Goal: Use online tool/utility: Utilize a website feature to perform a specific function

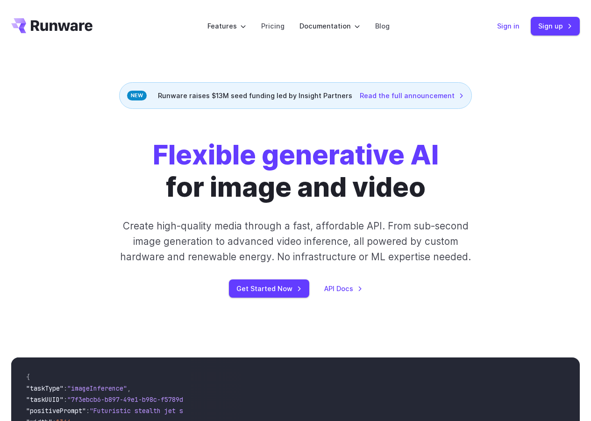
click at [507, 25] on link "Sign in" at bounding box center [508, 26] width 22 height 11
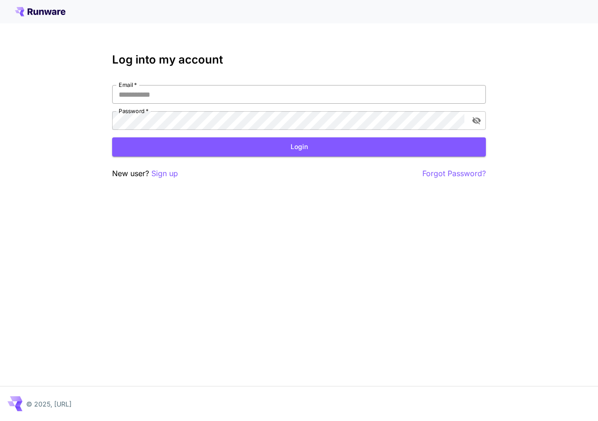
type input "**********"
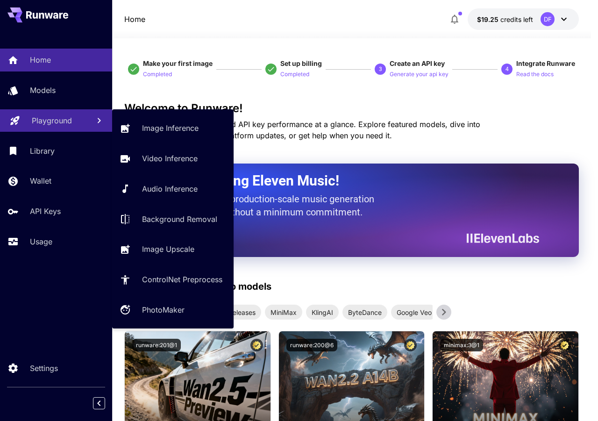
click at [55, 125] on p "Playground" at bounding box center [52, 120] width 40 height 11
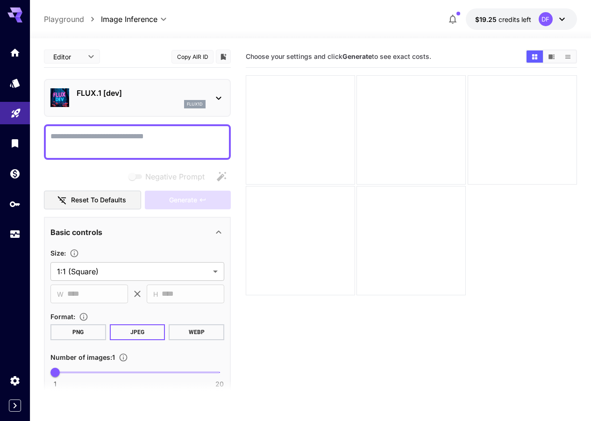
click at [219, 96] on icon at bounding box center [218, 97] width 11 height 11
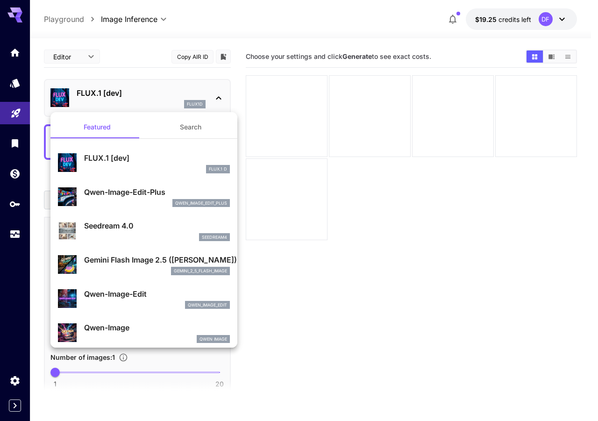
click at [396, 218] on div at bounding box center [299, 210] width 598 height 421
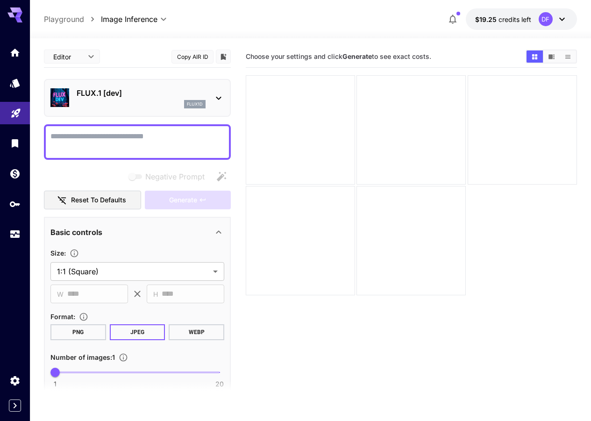
click at [13, 14] on icon at bounding box center [14, 12] width 15 height 10
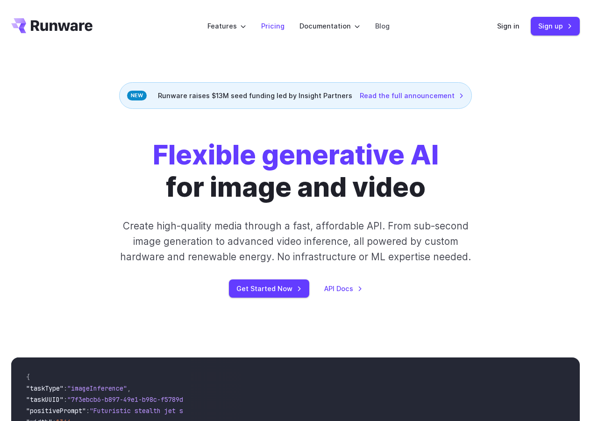
click at [275, 25] on link "Pricing" at bounding box center [272, 26] width 23 height 11
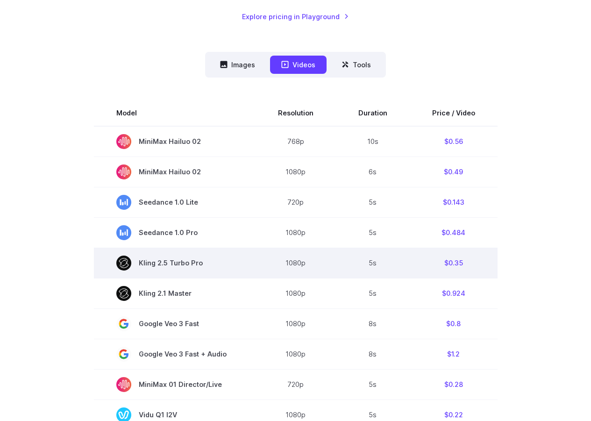
scroll to position [233, 0]
